Goal: Task Accomplishment & Management: Manage account settings

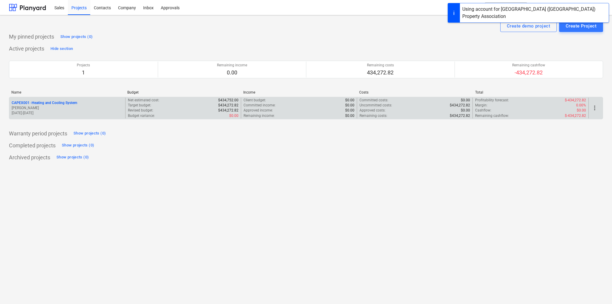
click at [65, 100] on p "CAPEX001 - Heating and Cooling System" at bounding box center [44, 102] width 65 height 5
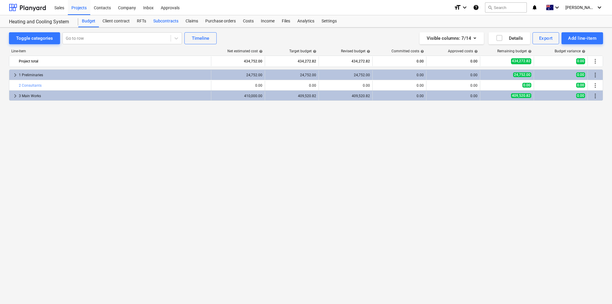
click at [168, 22] on div "Subcontracts" at bounding box center [166, 21] width 32 height 12
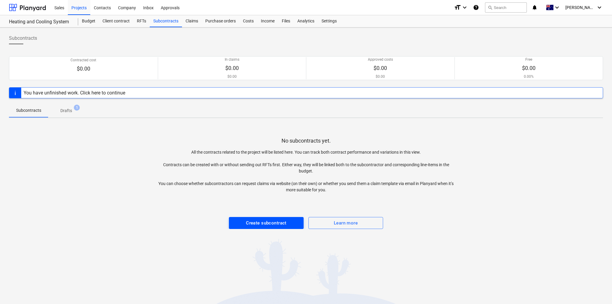
click at [247, 222] on div "Create subcontract" at bounding box center [266, 223] width 41 height 8
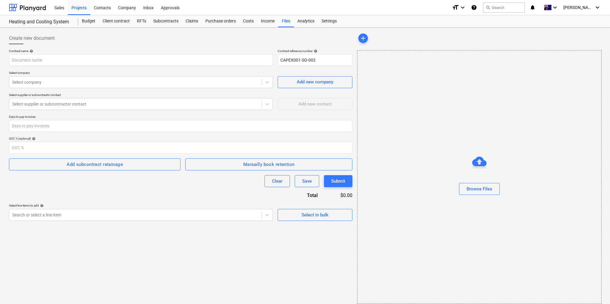
type input "CAPEX001-SO-002"
click at [58, 56] on input "text" at bounding box center [141, 60] width 264 height 12
type input "Heating and Cooling"
click at [44, 82] on div at bounding box center [135, 82] width 246 height 6
type input "hvac"
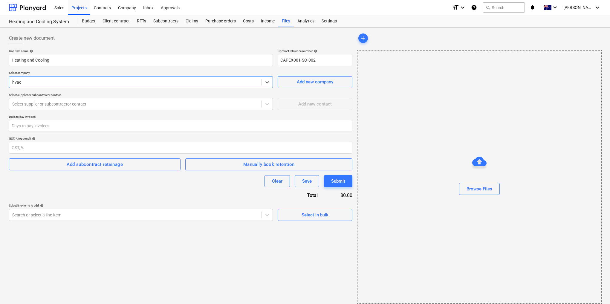
click at [32, 127] on input "number" at bounding box center [181, 126] width 344 height 12
click at [350, 127] on input "-1" at bounding box center [181, 126] width 344 height 12
type input "0"
click at [350, 124] on input "0" at bounding box center [181, 126] width 344 height 12
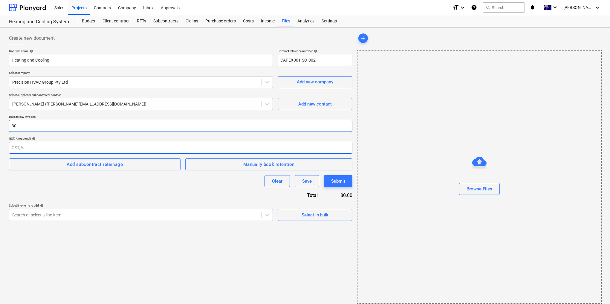
type input "30"
click at [22, 146] on input "number" at bounding box center [181, 148] width 344 height 12
type input "10"
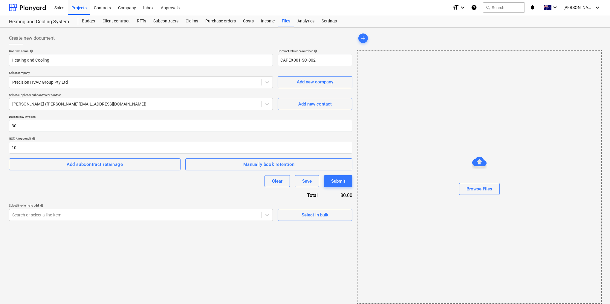
click at [130, 187] on div "Contract name help Heating and Cooling Contract reference number help CAPEX001-…" at bounding box center [181, 135] width 344 height 172
click at [111, 165] on div "Add subcontract retainage" at bounding box center [95, 165] width 56 height 8
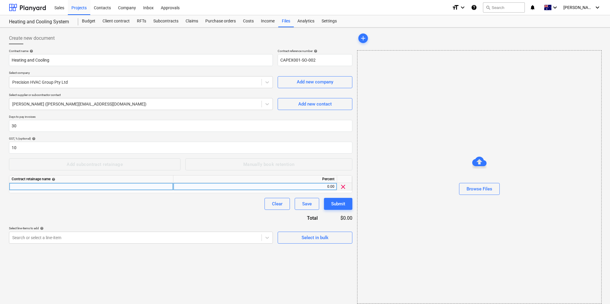
click at [329, 186] on div "0.00" at bounding box center [255, 186] width 159 height 7
type input "5"
click at [172, 226] on div "Contract name help Heating and Cooling Contract reference number help CAPEX001-…" at bounding box center [181, 146] width 344 height 195
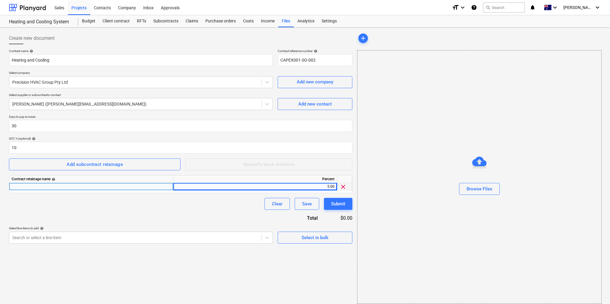
click at [104, 186] on div at bounding box center [91, 186] width 164 height 7
type input "Retention"
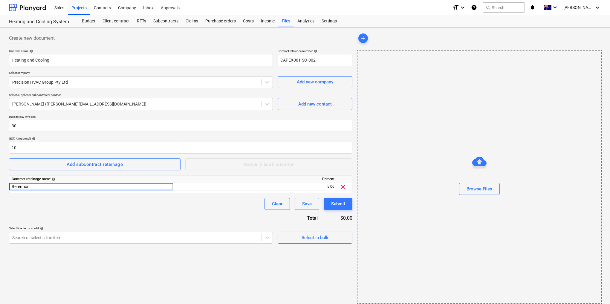
click at [90, 199] on div "Clear Save Submit" at bounding box center [181, 204] width 344 height 12
click at [57, 239] on div "Create new document Contract name help Heating and Cooling Contract reference n…" at bounding box center [181, 168] width 348 height 276
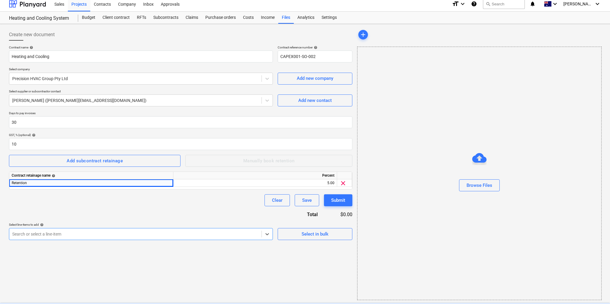
click at [94, 206] on div "Contract name help Heating and Cooling Contract reference number help CAPEX001-…" at bounding box center [181, 142] width 344 height 195
click at [308, 235] on div "Select in bulk" at bounding box center [315, 234] width 27 height 8
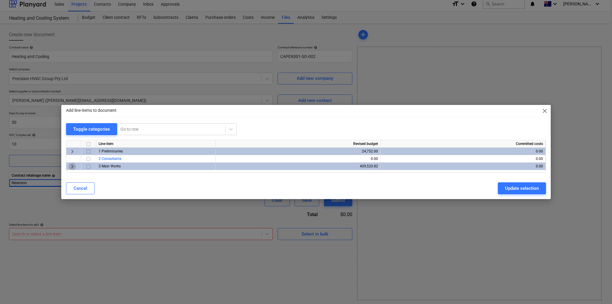
click at [73, 166] on span "keyboard_arrow_right" at bounding box center [72, 166] width 7 height 7
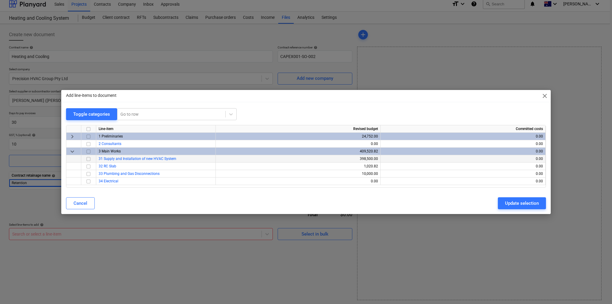
click at [145, 158] on span "31 Supply and Installation of new HVAC System" at bounding box center [138, 159] width 78 height 4
click at [89, 158] on input "checkbox" at bounding box center [88, 158] width 7 height 7
click at [510, 203] on div "Update selection" at bounding box center [522, 203] width 34 height 8
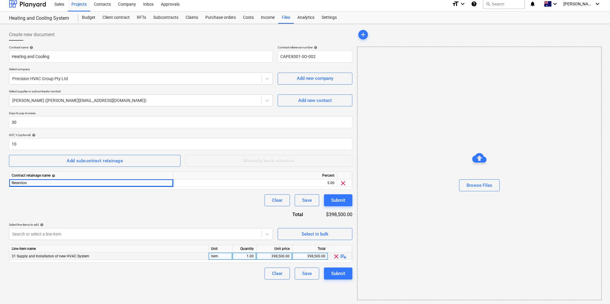
click at [278, 256] on div "398,500.00" at bounding box center [274, 256] width 31 height 7
click at [278, 255] on div "398,500.00" at bounding box center [274, 256] width 31 height 7
click at [278, 255] on input "398500" at bounding box center [275, 256] width 36 height 7
type input "$208,600.00"
click at [227, 288] on div "Create new document Contract name help Heating and Cooling Contract reference n…" at bounding box center [181, 164] width 348 height 276
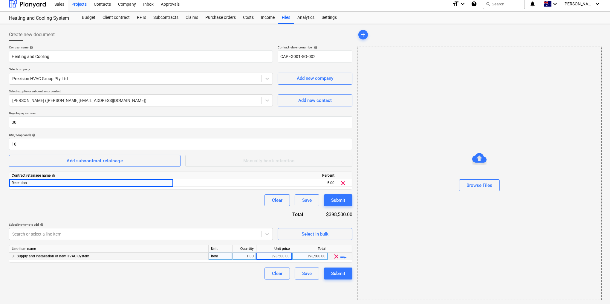
click at [277, 255] on div "398,500.00" at bounding box center [274, 256] width 31 height 7
click at [277, 255] on input "398500" at bounding box center [275, 256] width 36 height 7
type input "$208,600.00"
click at [256, 274] on div "Clear Save Submit" at bounding box center [181, 274] width 344 height 12
click at [282, 256] on div "398,500.00" at bounding box center [274, 256] width 31 height 7
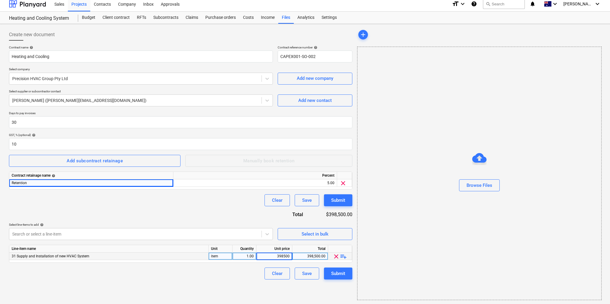
type input "$208,600.00"
click at [315, 257] on div "398,500.00" at bounding box center [310, 256] width 31 height 7
click at [287, 256] on div "0.00" at bounding box center [274, 256] width 31 height 7
type input "208600"
click at [350, 296] on div "Create new document Contract name help Heating and Cooling Contract reference n…" at bounding box center [181, 164] width 348 height 276
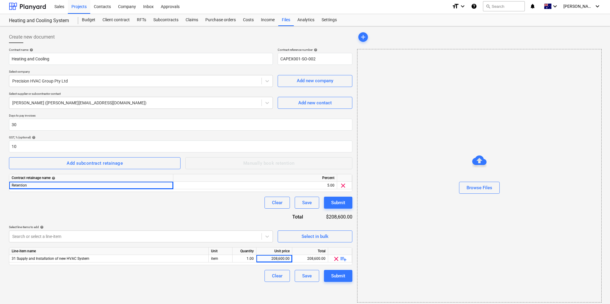
scroll to position [0, 0]
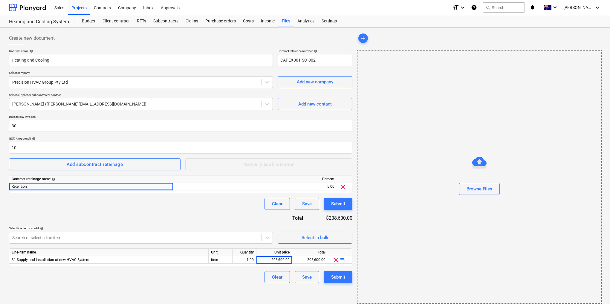
click at [245, 164] on div "Add subcontract retainage Manually book retention" at bounding box center [181, 164] width 344 height 12
click at [341, 186] on span "clear" at bounding box center [343, 186] width 7 height 7
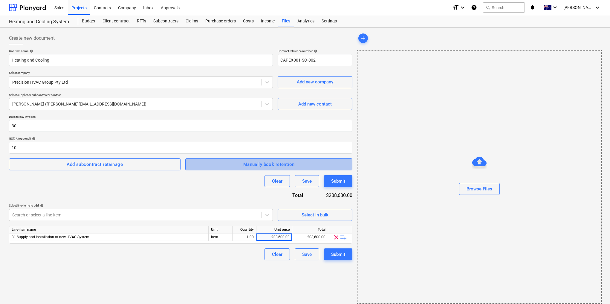
click at [259, 164] on div "Manually book retention" at bounding box center [268, 165] width 51 height 8
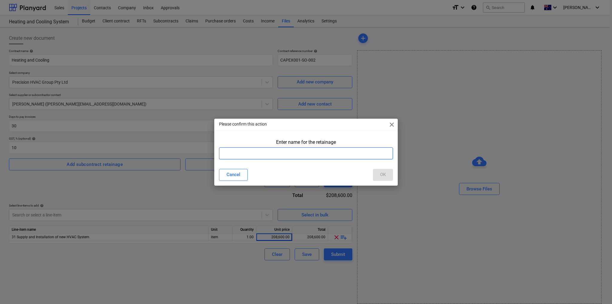
click at [238, 153] on input "text" at bounding box center [306, 153] width 174 height 12
type input "R"
type input "Contract Retention"
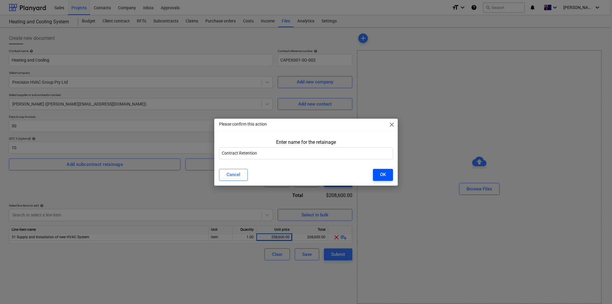
click at [388, 176] on button "OK" at bounding box center [383, 175] width 20 height 12
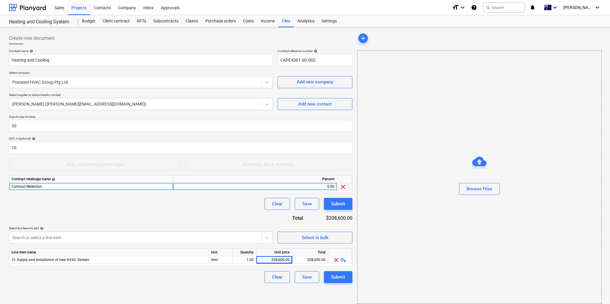
click at [326, 186] on div "0.00" at bounding box center [255, 186] width 159 height 7
click at [326, 186] on input at bounding box center [255, 186] width 164 height 7
type input "1"
type input "5"
click at [202, 215] on div "Contract name help Heating and Cooling Contract reference number help CAPEX001-…" at bounding box center [181, 166] width 344 height 234
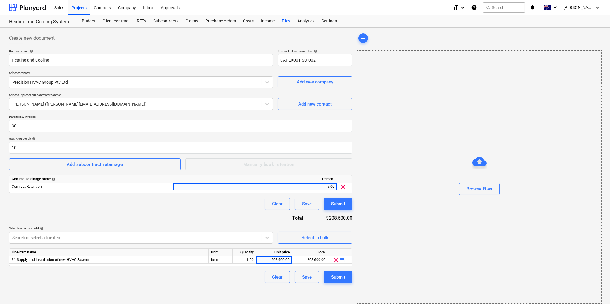
click at [141, 222] on div "Contract name help Heating and Cooling Contract reference number help CAPEX001-…" at bounding box center [181, 166] width 344 height 234
click at [106, 166] on div "Add subcontract retainage" at bounding box center [95, 165] width 56 height 8
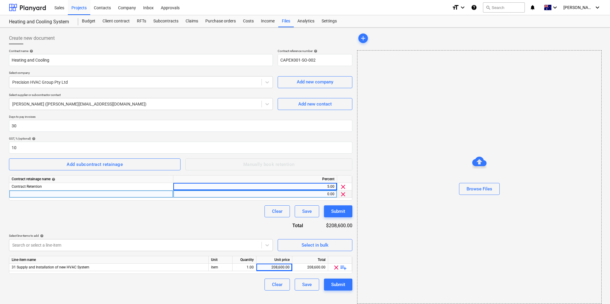
click at [341, 192] on span "clear" at bounding box center [343, 194] width 7 height 7
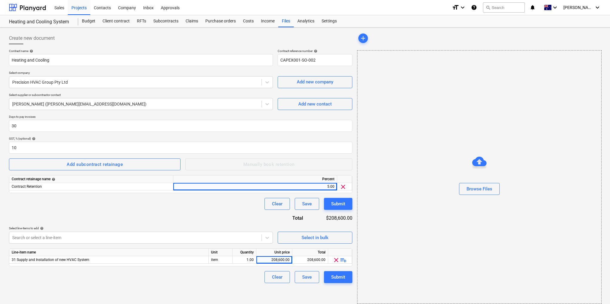
click at [138, 214] on div "Contract name help Heating and Cooling Contract reference number help CAPEX001-…" at bounding box center [181, 166] width 344 height 234
click at [68, 259] on span "31 Supply and Installation of new HVAC System" at bounding box center [51, 260] width 78 height 4
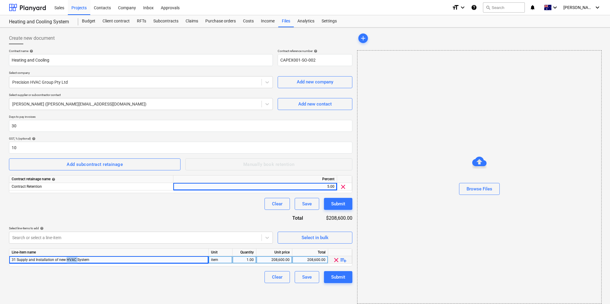
click at [68, 259] on span "31 Supply and Installation of new HVAC System" at bounding box center [51, 260] width 78 height 4
drag, startPoint x: 91, startPoint y: 260, endPoint x: 17, endPoint y: 258, distance: 74.5
click at [17, 258] on div "31 Supply and Installation of new HVAC System" at bounding box center [108, 259] width 199 height 7
copy span "Supply and Installation of new HVAC System"
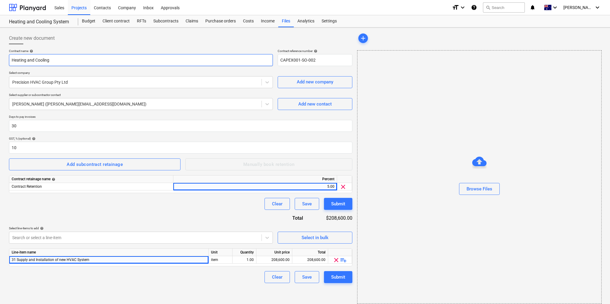
click at [44, 61] on input "Heating and Cooling" at bounding box center [141, 60] width 264 height 12
paste input "Supply and Installation of new HVAC System"
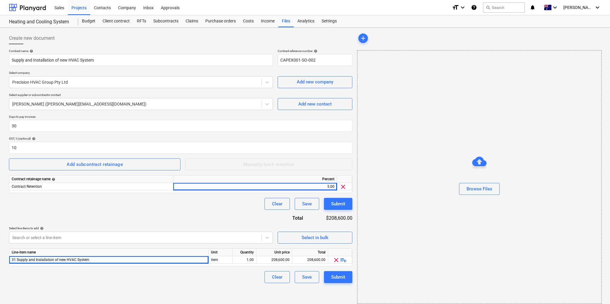
click at [127, 47] on div at bounding box center [181, 46] width 344 height 5
click at [285, 294] on div "Create new document Contract name help Supply and Installation of new HVAC Syst…" at bounding box center [181, 168] width 348 height 276
click at [222, 294] on div "Create new document Contract name help Supply and Installation of new HVAC Syst…" at bounding box center [181, 168] width 348 height 276
drag, startPoint x: 33, startPoint y: 59, endPoint x: -14, endPoint y: 55, distance: 47.1
click at [0, 55] on html "Sales Projects Contacts Company Inbox Approvals format_size keyboard_arrow_down…" at bounding box center [305, 152] width 610 height 304
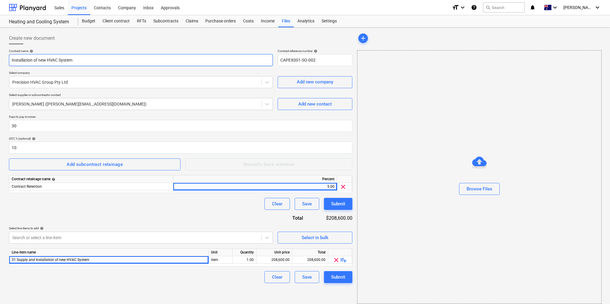
type input "Installation of new HVAC System"
click at [121, 205] on div "Clear Save Submit" at bounding box center [181, 204] width 344 height 12
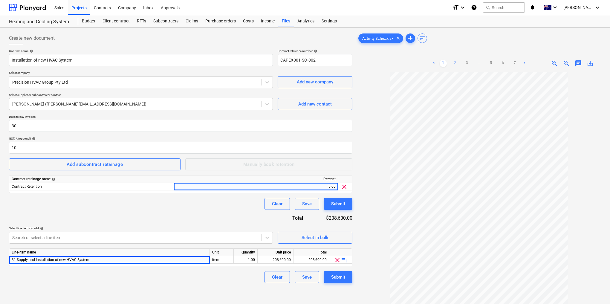
click at [456, 62] on link "2" at bounding box center [455, 63] width 7 height 7
click at [466, 62] on link "3" at bounding box center [467, 63] width 7 height 7
click at [480, 64] on link "4" at bounding box center [479, 63] width 7 height 7
click at [489, 64] on link "5" at bounding box center [491, 63] width 7 height 7
click at [500, 64] on link "6" at bounding box center [503, 63] width 7 height 7
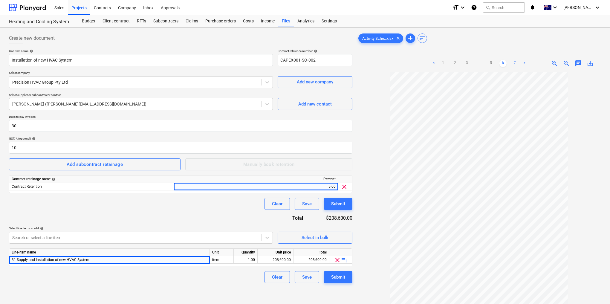
click at [515, 64] on link "7" at bounding box center [515, 63] width 7 height 7
click at [525, 62] on link ">" at bounding box center [524, 63] width 7 height 7
click at [424, 36] on span "sort" at bounding box center [422, 38] width 7 height 7
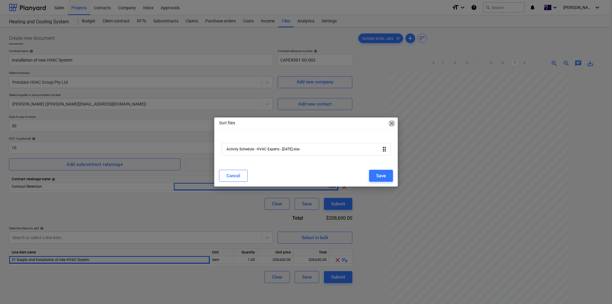
click at [391, 125] on span "close" at bounding box center [391, 123] width 7 height 7
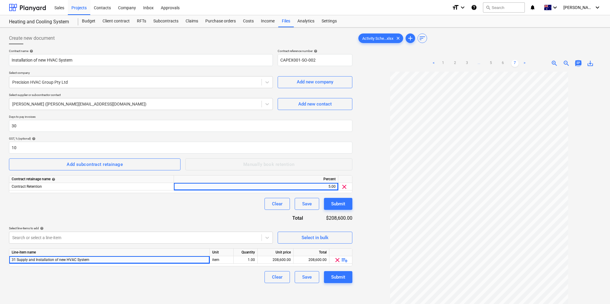
click at [578, 62] on span "chat" at bounding box center [578, 63] width 7 height 7
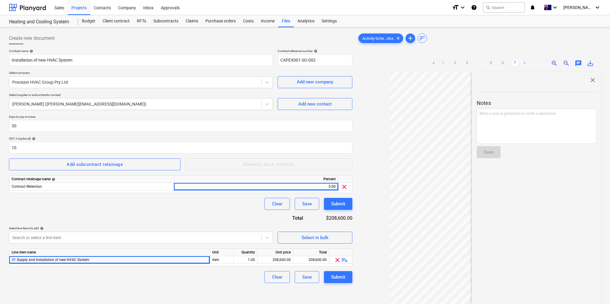
click at [589, 78] on span "close" at bounding box center [592, 80] width 7 height 7
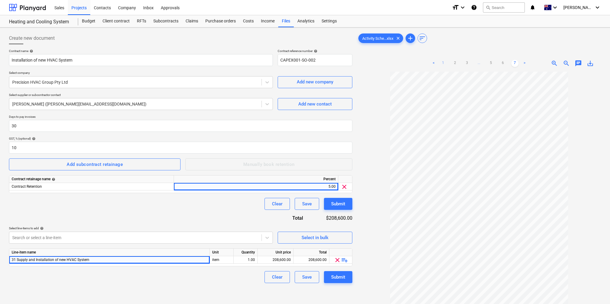
click at [443, 62] on link "1" at bounding box center [443, 63] width 7 height 7
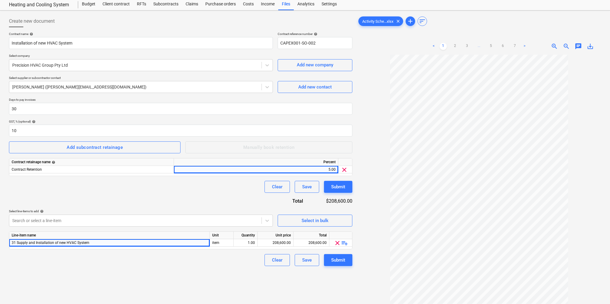
scroll to position [24, 0]
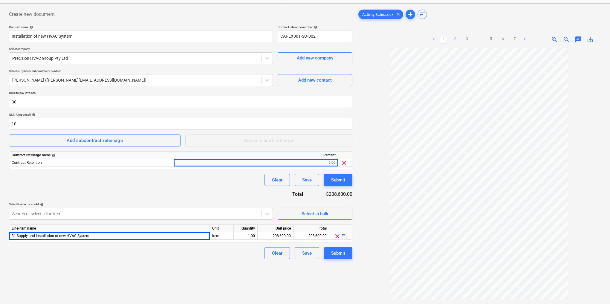
click at [454, 39] on link "2" at bounding box center [455, 39] width 7 height 7
click at [464, 40] on link "3" at bounding box center [467, 39] width 7 height 7
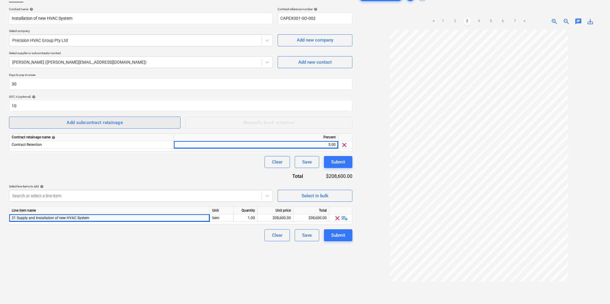
scroll to position [59, 0]
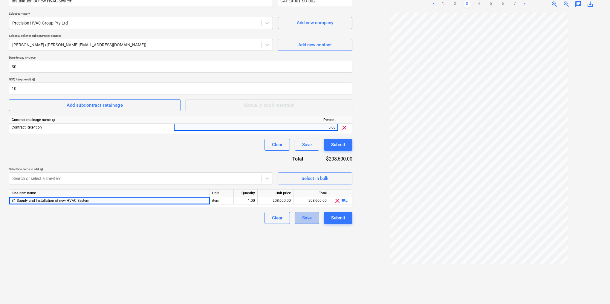
click at [308, 218] on div "Save" at bounding box center [307, 218] width 10 height 8
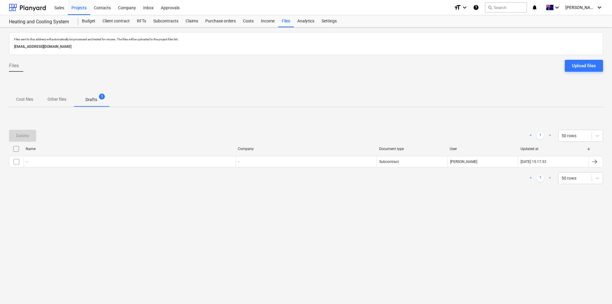
drag, startPoint x: 305, startPoint y: 218, endPoint x: 236, endPoint y: 206, distance: 70.6
click at [236, 206] on div "Files sent to this address will automatically be processed and tested for virus…" at bounding box center [306, 166] width 612 height 277
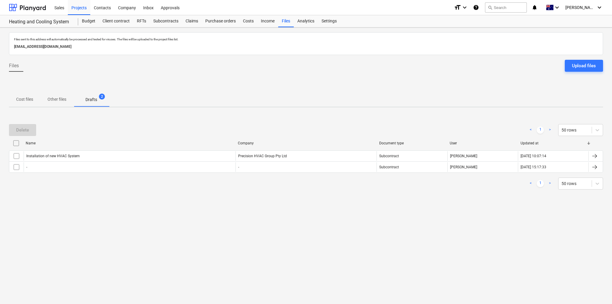
drag, startPoint x: -17, startPoint y: 172, endPoint x: -65, endPoint y: 168, distance: 48.0
drag, startPoint x: -65, startPoint y: 168, endPoint x: 25, endPoint y: 177, distance: 90.1
click at [25, 178] on div "< 1 > 50 rows" at bounding box center [306, 184] width 594 height 12
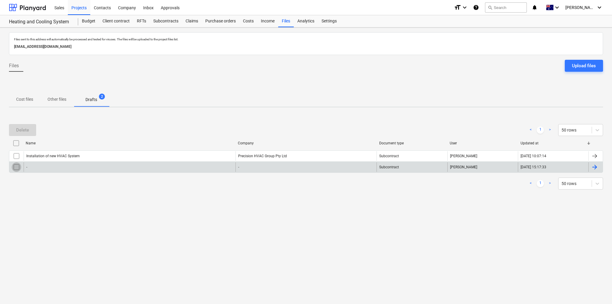
click at [15, 166] on input "checkbox" at bounding box center [17, 167] width 10 height 10
click at [26, 131] on div "Delete" at bounding box center [22, 130] width 13 height 8
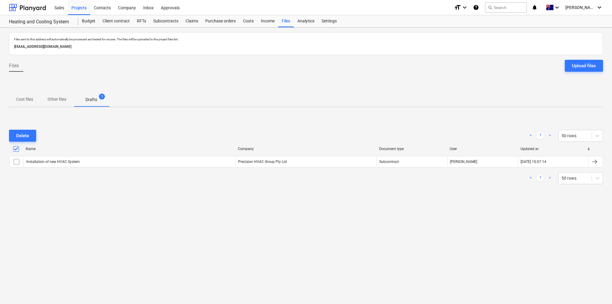
drag, startPoint x: 36, startPoint y: 103, endPoint x: 193, endPoint y: 123, distance: 157.9
click at [193, 123] on div "Files sent to this address will automatically be processed and tested for virus…" at bounding box center [306, 166] width 612 height 277
drag, startPoint x: 471, startPoint y: 220, endPoint x: 463, endPoint y: 219, distance: 8.8
click at [471, 220] on div "Files sent to this address will automatically be processed and tested for virus…" at bounding box center [306, 166] width 612 height 277
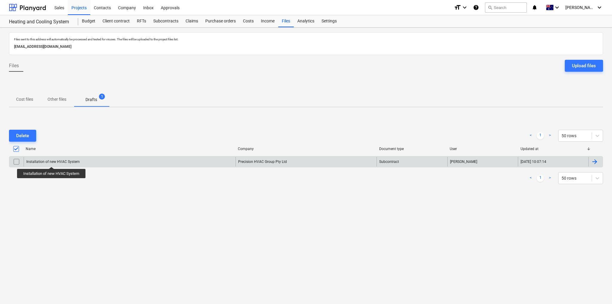
click at [51, 161] on div "Installation of new HVAC System" at bounding box center [53, 162] width 54 height 4
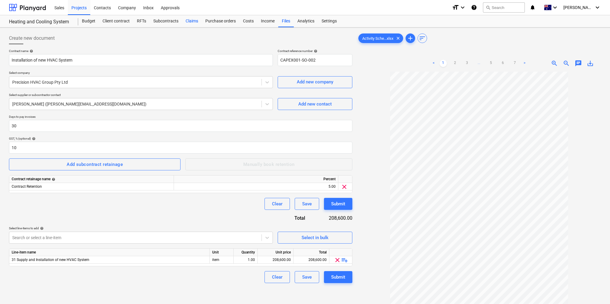
click at [192, 22] on div "Claims" at bounding box center [192, 21] width 20 height 12
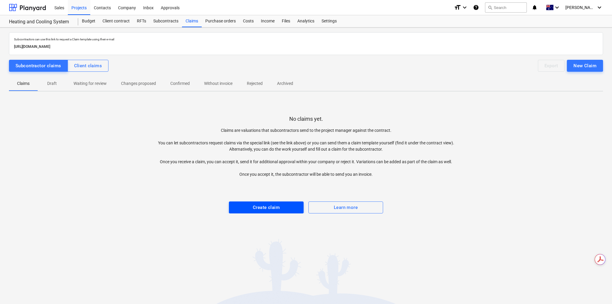
click at [275, 207] on div "Create claim" at bounding box center [266, 208] width 27 height 8
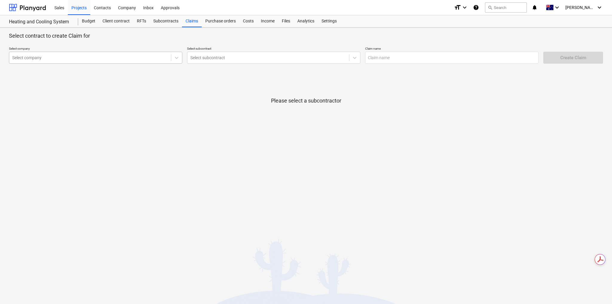
click at [75, 55] on div at bounding box center [90, 58] width 156 height 6
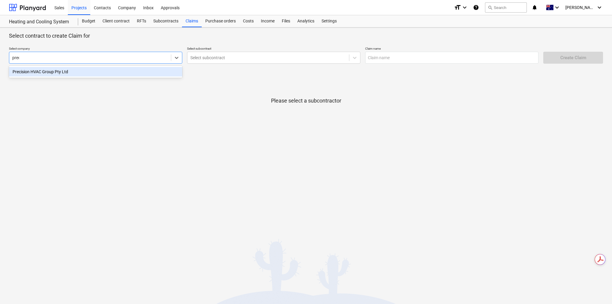
type input "preci"
click at [67, 71] on div "Precision HVAC Group Pty Ltd" at bounding box center [95, 72] width 173 height 10
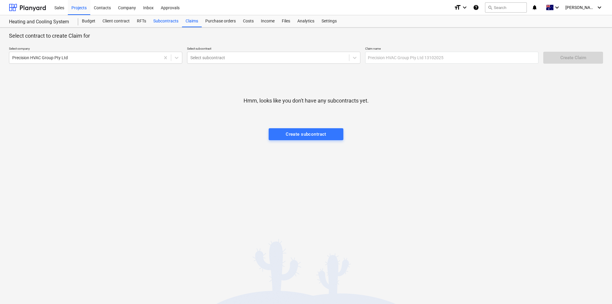
click at [172, 21] on div "Subcontracts" at bounding box center [166, 21] width 32 height 12
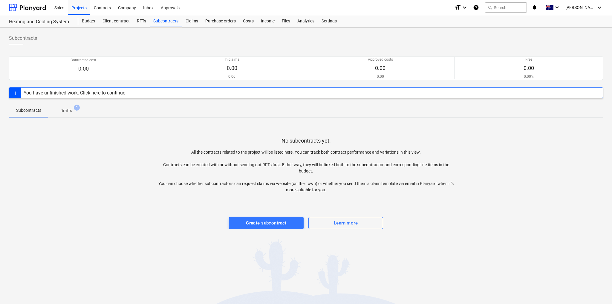
click at [71, 112] on p "Drafts" at bounding box center [66, 111] width 12 height 6
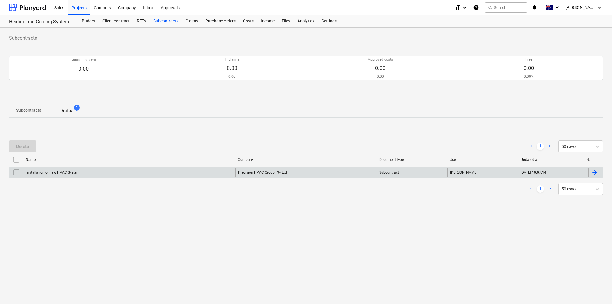
click at [320, 173] on div "Precision HVAC Group Pty Ltd" at bounding box center [306, 173] width 141 height 10
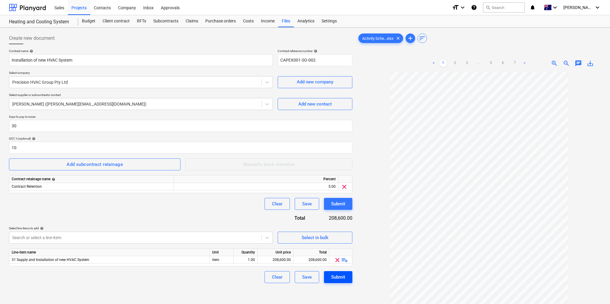
click at [328, 279] on button "Submit" at bounding box center [338, 277] width 28 height 12
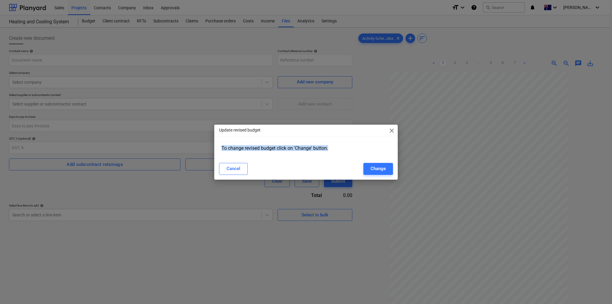
drag, startPoint x: 308, startPoint y: 131, endPoint x: 311, endPoint y: 162, distance: 31.2
click at [310, 162] on div "Update revised budget close To change revised budget click on 'Change' button. …" at bounding box center [306, 152] width 184 height 55
click at [380, 169] on div "Change" at bounding box center [378, 169] width 15 height 8
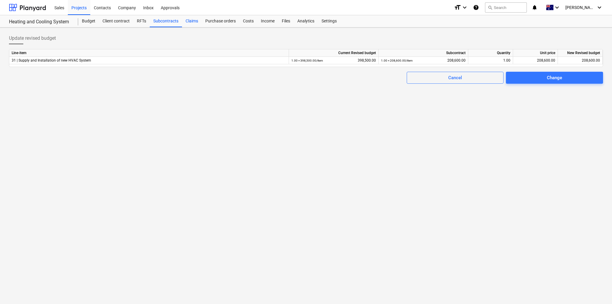
click at [193, 22] on div "Claims" at bounding box center [192, 21] width 20 height 12
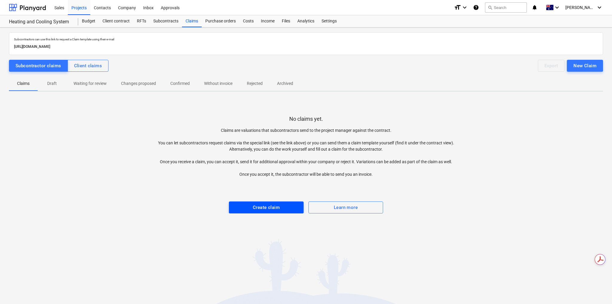
click at [263, 209] on div "Create claim" at bounding box center [266, 208] width 27 height 8
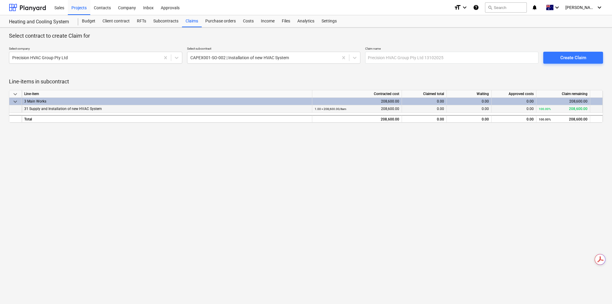
click at [100, 110] on div "31 Supply and Installation of new HVAC System" at bounding box center [167, 108] width 286 height 7
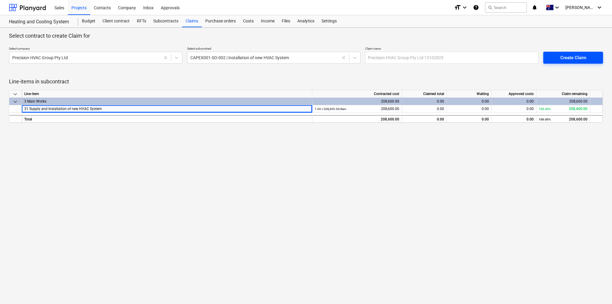
click at [568, 59] on div "Create Claim" at bounding box center [574, 58] width 26 height 8
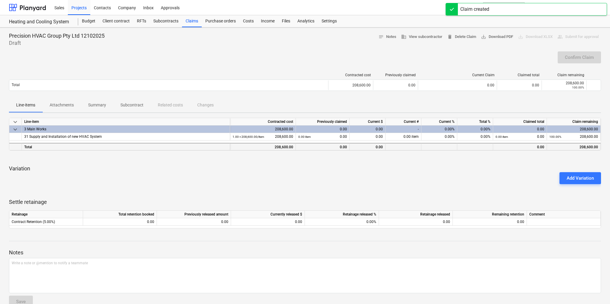
scroll to position [12, 0]
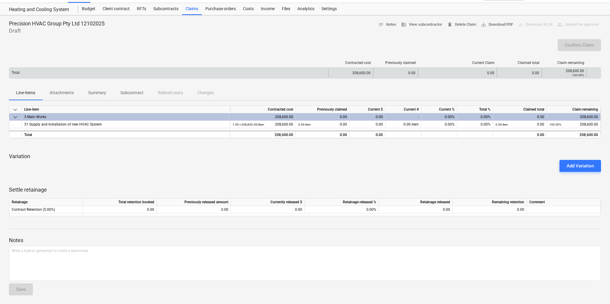
click at [410, 75] on div "0.00" at bounding box center [395, 73] width 45 height 10
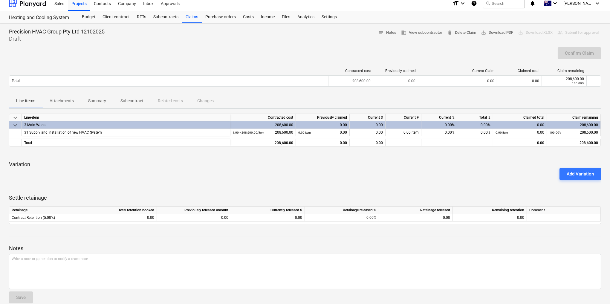
scroll to position [0, 0]
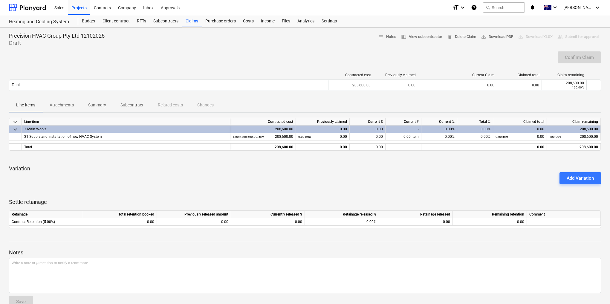
click at [381, 126] on div "0.00" at bounding box center [368, 129] width 36 height 7
click at [379, 126] on div "0.00" at bounding box center [368, 129] width 36 height 7
click at [376, 128] on div "0.00" at bounding box center [368, 129] width 36 height 7
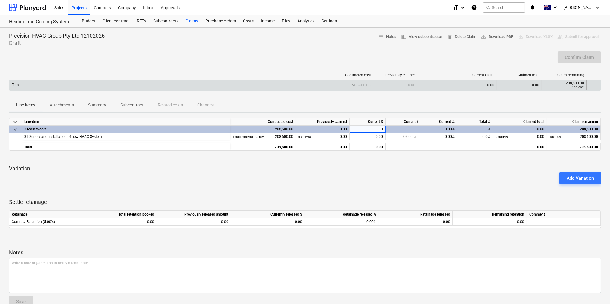
click at [489, 83] on div "0.00" at bounding box center [457, 85] width 79 height 10
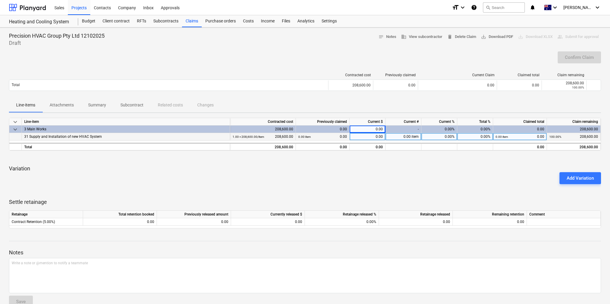
click at [374, 137] on div "0.00" at bounding box center [368, 136] width 36 height 7
click at [375, 135] on div "0.00" at bounding box center [368, 136] width 36 height 7
click at [375, 135] on input at bounding box center [368, 136] width 36 height 7
type input "8450"
drag, startPoint x: 411, startPoint y: 180, endPoint x: 410, endPoint y: 177, distance: 3.1
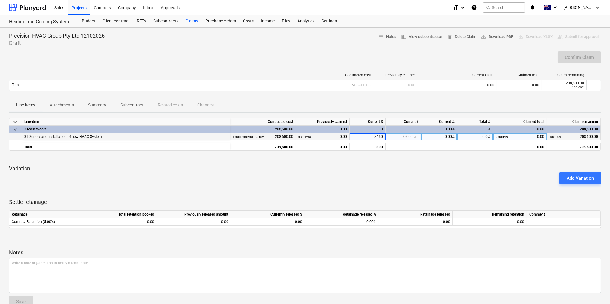
click at [411, 179] on div "Add Variation" at bounding box center [305, 178] width 597 height 17
click at [250, 22] on div "Costs" at bounding box center [248, 21] width 18 height 12
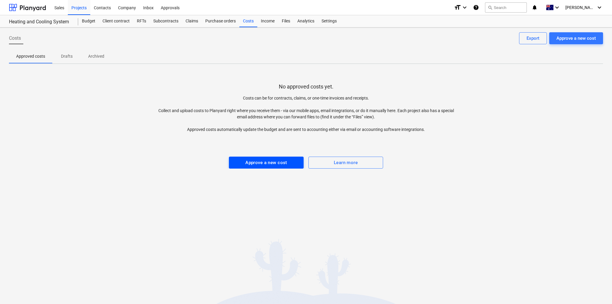
click at [256, 162] on div "Approve a new cost" at bounding box center [266, 163] width 42 height 8
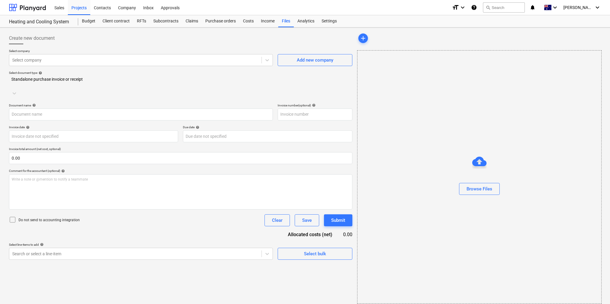
click at [183, 84] on div "Select document type help Standalone purchase invoice or receipt" at bounding box center [181, 85] width 344 height 28
click at [12, 216] on icon at bounding box center [12, 219] width 7 height 7
click at [184, 61] on div at bounding box center [135, 60] width 246 height 6
type input "h"
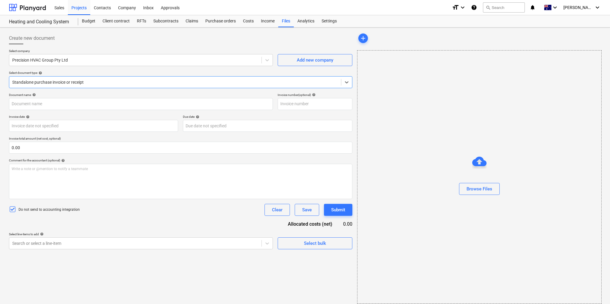
drag, startPoint x: 346, startPoint y: 83, endPoint x: 329, endPoint y: 85, distance: 17.5
click at [347, 83] on icon at bounding box center [347, 82] width 4 height 2
click at [91, 304] on div "Standalone purchase invoice or receipt" at bounding box center [305, 308] width 610 height 5
click at [39, 103] on input "text" at bounding box center [141, 104] width 264 height 12
click at [17, 101] on input "text" at bounding box center [141, 104] width 264 height 12
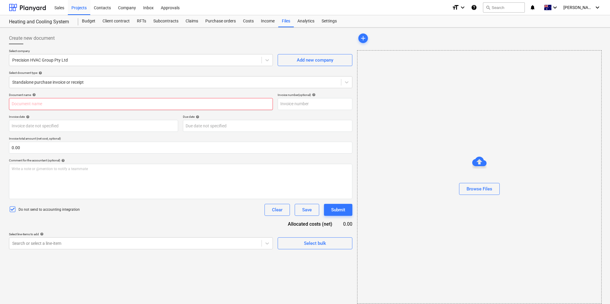
click at [20, 105] on input "text" at bounding box center [141, 104] width 264 height 12
paste input "Plant deposit for the approved supply and installation of Mitsubishi Electric h…"
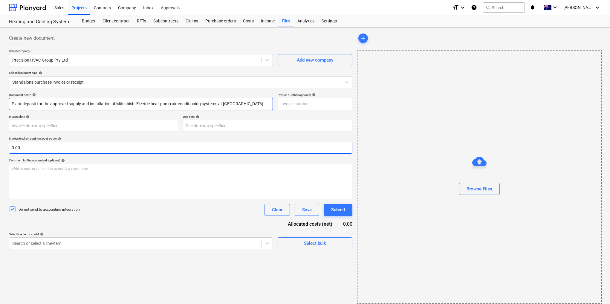
type input "Plant deposit for the approved supply and installation of Mitsubishi Electric h…"
click at [35, 146] on input "text" at bounding box center [181, 148] width 344 height 12
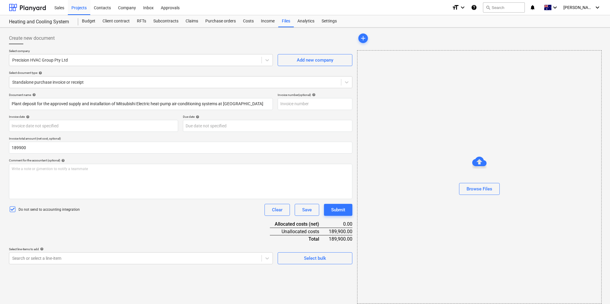
type input "189,900.00"
click at [121, 217] on div "Document name help Plant deposit for the approved supply and installation of Mi…" at bounding box center [181, 178] width 344 height 171
click at [484, 188] on div "Browse Files" at bounding box center [480, 189] width 26 height 8
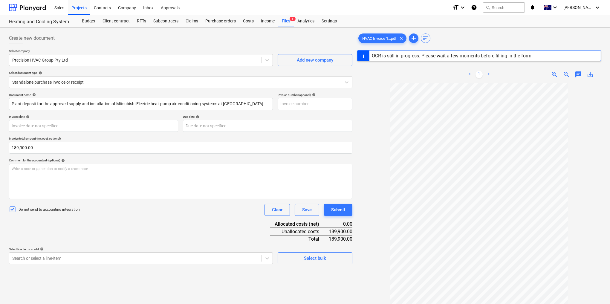
click at [185, 204] on div "Do not send to accounting integration Clear Save Submit" at bounding box center [181, 210] width 344 height 12
click at [29, 126] on body "Sales Projects Contacts Company Inbox Approvals format_size keyboard_arrow_down…" at bounding box center [305, 152] width 610 height 304
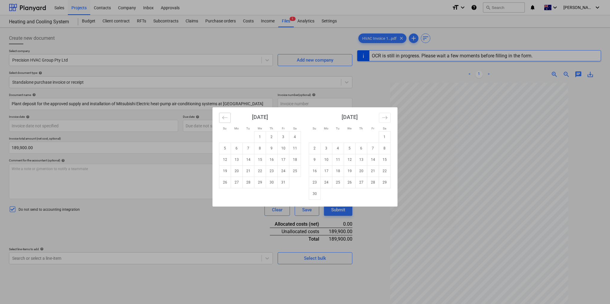
click at [223, 118] on icon "Move backward to switch to the previous month." at bounding box center [224, 117] width 5 height 3
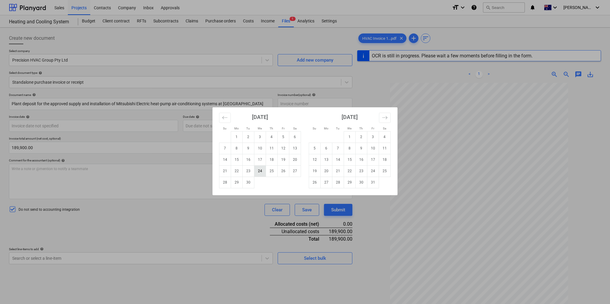
click at [260, 169] on td "24" at bounding box center [260, 170] width 12 height 11
type input "[DATE]"
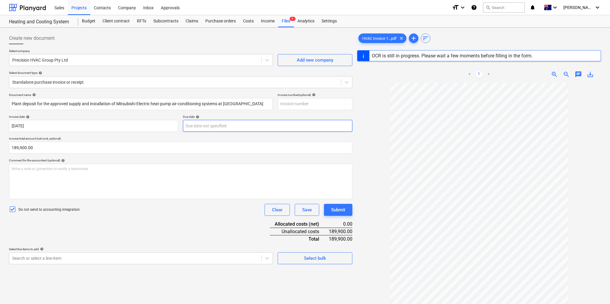
click at [218, 127] on body "Sales Projects Contacts Company Inbox Approvals format_size keyboard_arrow_down…" at bounding box center [305, 152] width 610 height 304
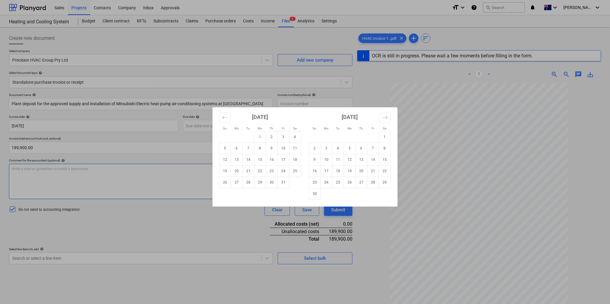
drag, startPoint x: 212, startPoint y: 131, endPoint x: 196, endPoint y: 167, distance: 38.7
click at [196, 167] on div "Su Mo Tu We Th Fr Sa Su Mo Tu We Th Fr Sa [DATE] 1 2 3 4 5 6 7 8 9 10 11 12 13 …" at bounding box center [305, 152] width 610 height 304
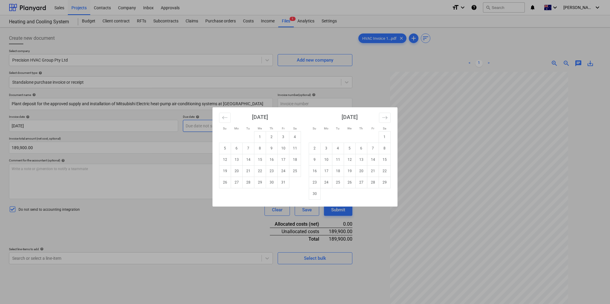
click at [218, 128] on body "Sales Projects Contacts Company Inbox Approvals format_size keyboard_arrow_down…" at bounding box center [305, 152] width 610 height 304
click at [221, 117] on button "Move backward to switch to the previous month." at bounding box center [225, 118] width 12 height 10
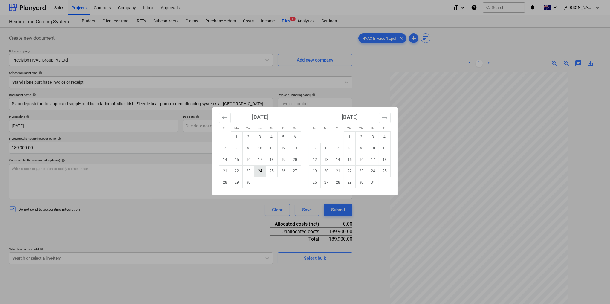
click at [261, 171] on td "24" at bounding box center [260, 170] width 12 height 11
type input "[DATE]"
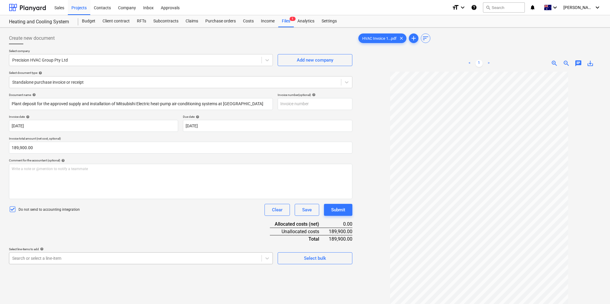
scroll to position [54, 0]
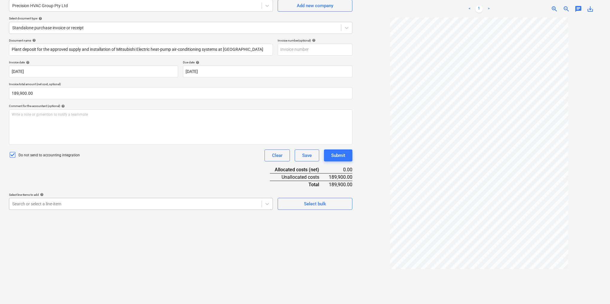
click at [108, 250] on body "Sales Projects Contacts Company Inbox Approvals format_size keyboard_arrow_down…" at bounding box center [305, 98] width 610 height 304
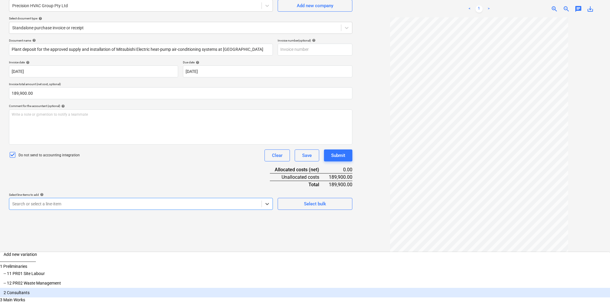
scroll to position [31, 0]
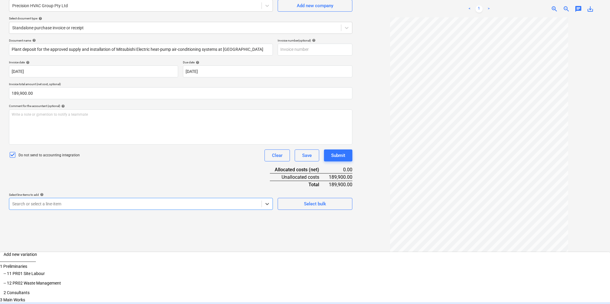
click at [96, 302] on div "-- 31 Supply and Installation of new HVAC System" at bounding box center [305, 307] width 610 height 10
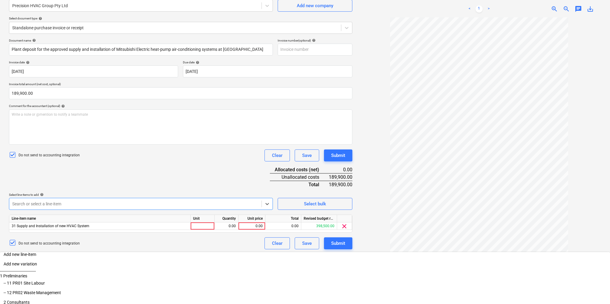
click at [344, 285] on div "Create new document Select company Precision HVAC Group Pty Ltd Add new company…" at bounding box center [181, 141] width 348 height 332
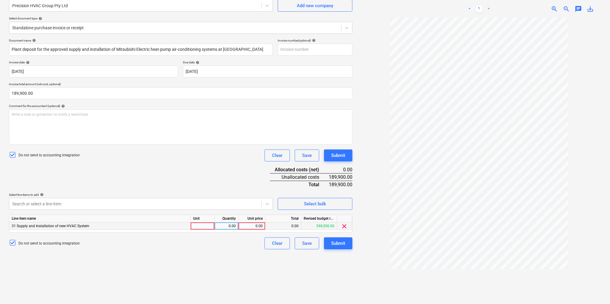
click at [255, 225] on div "0.00" at bounding box center [252, 225] width 22 height 7
type input "189900"
click at [207, 224] on div "pcs" at bounding box center [203, 225] width 24 height 7
type input "item"
click at [257, 256] on div "Create new document Select company Precision HVAC Group Pty Ltd Add new company…" at bounding box center [181, 141] width 348 height 332
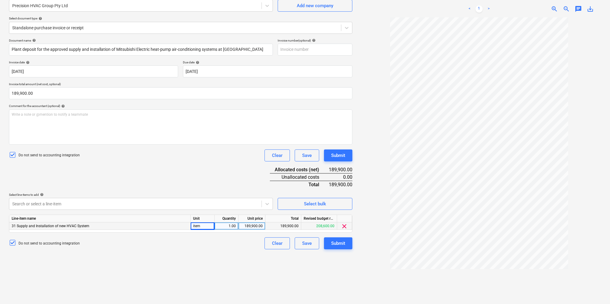
click at [175, 251] on div "Create new document Select company Precision HVAC Group Pty Ltd Add new company…" at bounding box center [181, 141] width 348 height 332
click at [80, 223] on div "31 Supply and Installation of new HVAC System" at bounding box center [99, 225] width 181 height 7
click at [81, 228] on span "31 Supply and Installation of new HVAC System" at bounding box center [51, 226] width 78 height 4
click at [86, 225] on span "31 Supply and Installation of new HVAC System" at bounding box center [51, 226] width 78 height 4
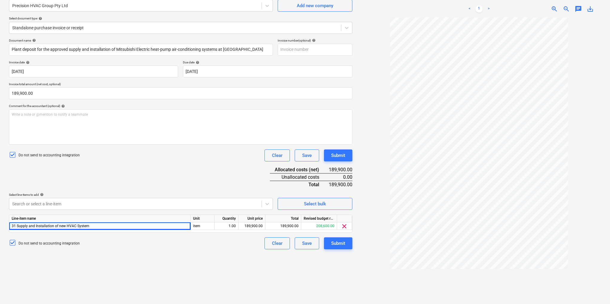
click at [103, 262] on div "Create new document Select company Precision HVAC Group Pty Ltd Add new company…" at bounding box center [181, 141] width 348 height 332
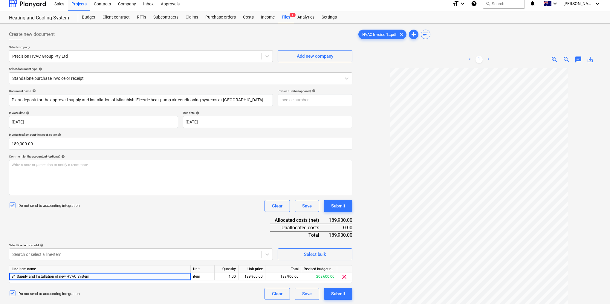
scroll to position [0, 0]
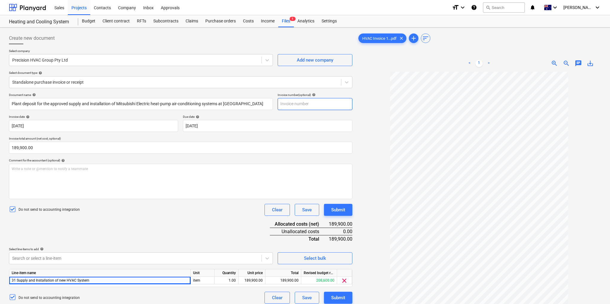
click at [298, 102] on input "text" at bounding box center [315, 104] width 75 height 12
type input "1912"
click at [371, 99] on div at bounding box center [479, 215] width 244 height 287
click at [354, 230] on div "Create new document Select company Precision HVAC Group Pty Ltd Add new company…" at bounding box center [181, 196] width 348 height 332
click at [335, 208] on div "Submit" at bounding box center [338, 210] width 14 height 8
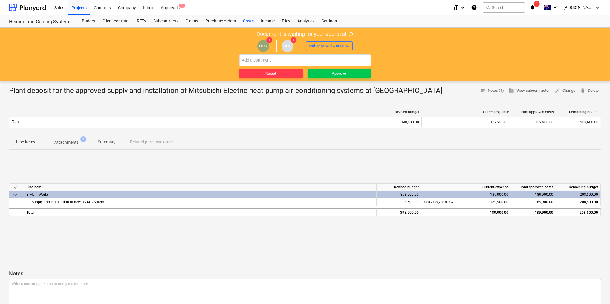
click at [63, 143] on p "Attachments" at bounding box center [66, 142] width 24 height 6
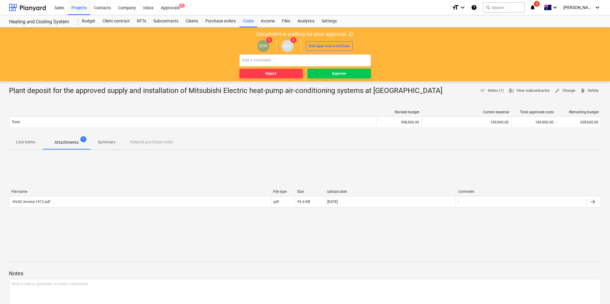
click at [103, 142] on p "Summary" at bounding box center [107, 142] width 18 height 6
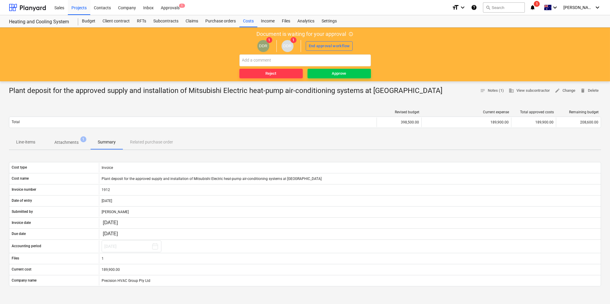
drag, startPoint x: 176, startPoint y: 279, endPoint x: 147, endPoint y: 289, distance: 30.9
click at [147, 289] on div "Cost type Invoice Cost name Plant deposit for the approved supply and installat…" at bounding box center [305, 224] width 592 height 139
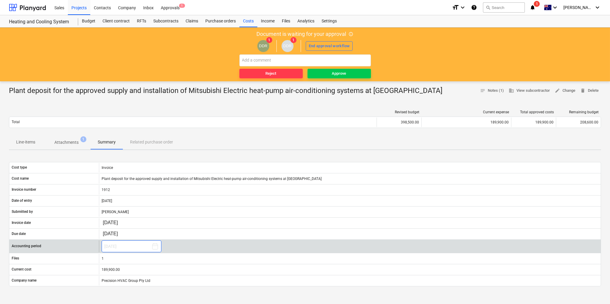
click at [151, 245] on button "[DATE]" at bounding box center [132, 246] width 60 height 12
click at [91, 242] on div "Accounting period" at bounding box center [54, 246] width 90 height 12
click at [130, 243] on button "[DATE]" at bounding box center [132, 246] width 60 height 12
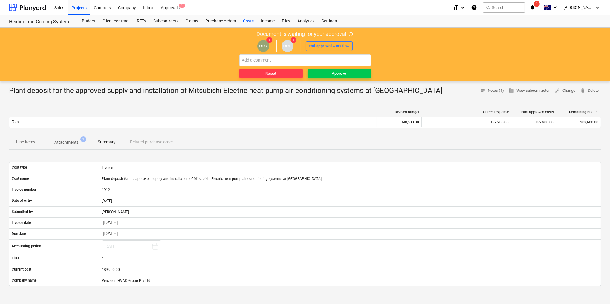
click at [131, 145] on div "Line-items Attachments 1 Summary Related purchase order" at bounding box center [305, 142] width 592 height 14
click at [141, 145] on div "Line-items Attachments 1 Summary Related purchase order" at bounding box center [305, 142] width 592 height 14
click at [140, 142] on div "Line-items Attachments 1 Summary Related purchase order" at bounding box center [305, 142] width 592 height 14
click at [332, 74] on span "Approve" at bounding box center [339, 73] width 59 height 7
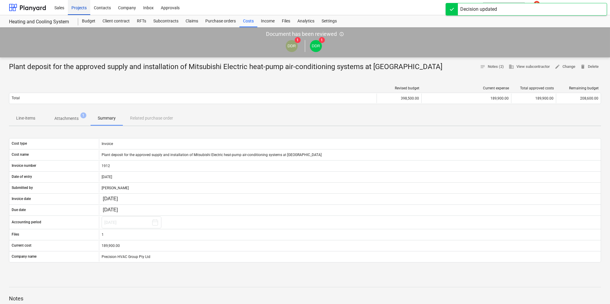
click at [79, 9] on div "Projects" at bounding box center [79, 7] width 22 height 15
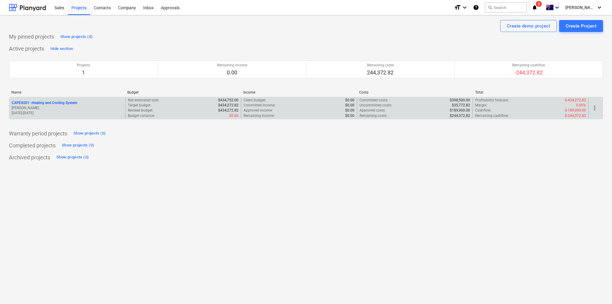
click at [63, 102] on p "CAPEX001 - Heating and Cooling System" at bounding box center [44, 102] width 65 height 5
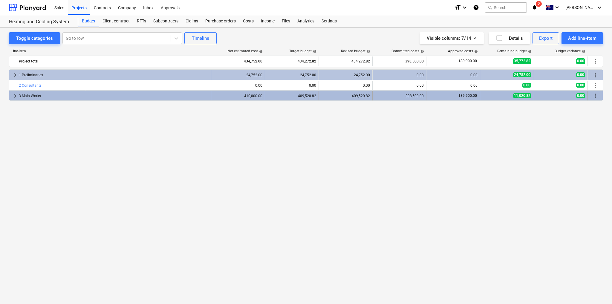
click at [16, 95] on span "keyboard_arrow_right" at bounding box center [15, 95] width 7 height 7
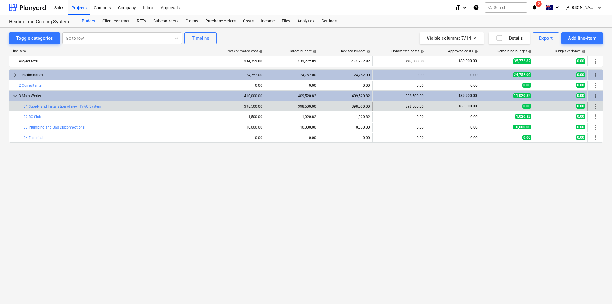
click at [457, 105] on div "189,900.00" at bounding box center [453, 106] width 49 height 5
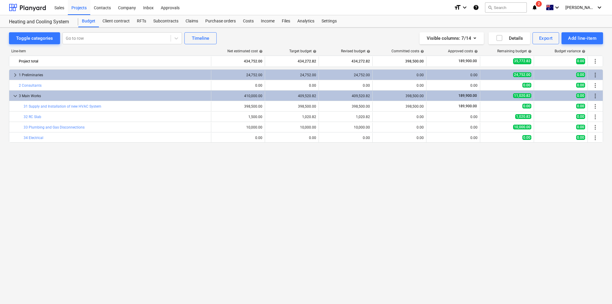
click at [366, 202] on div "keyboard_arrow_right 1 Preliminaries 24,752.00 24,752.00 24,752.00 0.00 0.00 24…" at bounding box center [306, 174] width 594 height 210
click at [168, 22] on div "Subcontracts" at bounding box center [166, 21] width 32 height 12
